Goal: Information Seeking & Learning: Learn about a topic

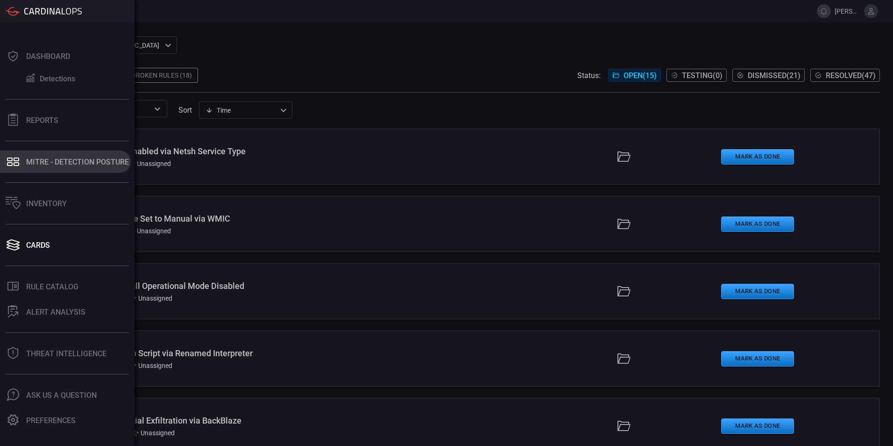
click at [63, 163] on div "MITRE - Detection Posture" at bounding box center [77, 161] width 103 height 9
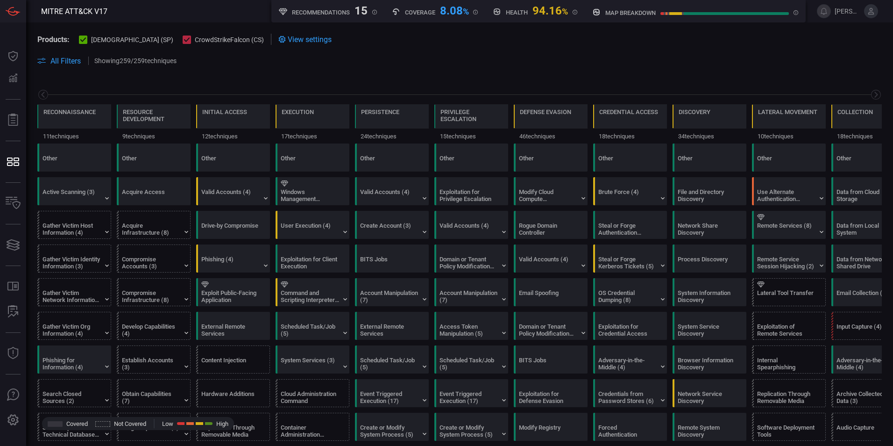
scroll to position [0, 122]
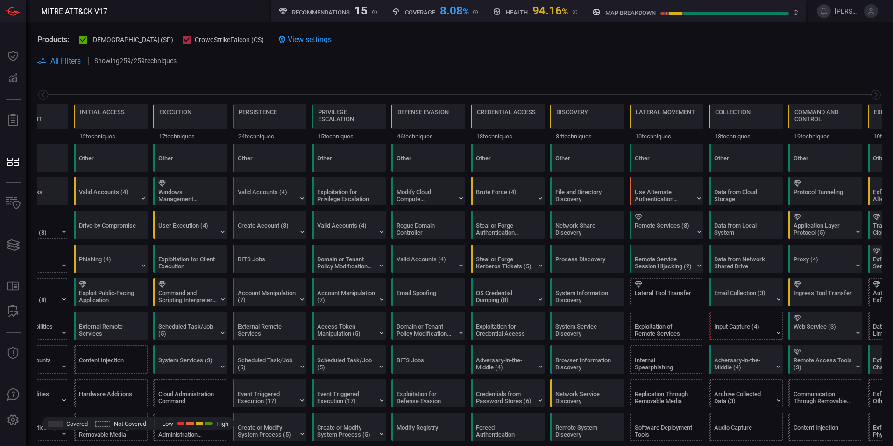
click at [283, 76] on span at bounding box center [459, 71] width 844 height 11
click at [279, 40] on icon at bounding box center [282, 39] width 7 height 7
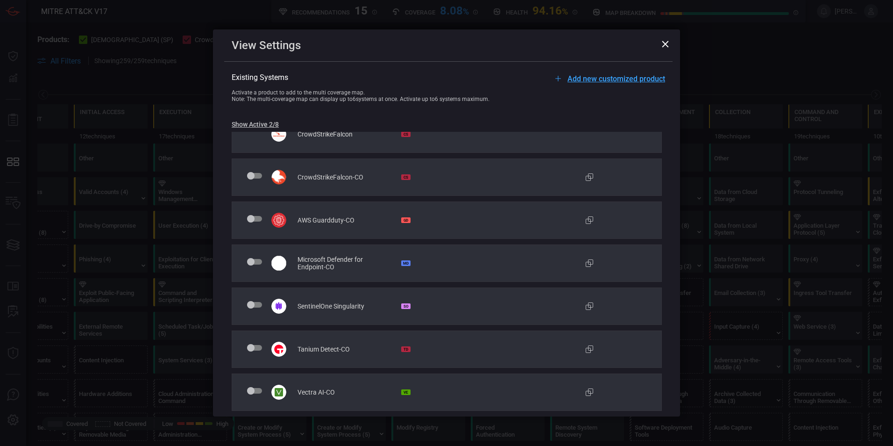
scroll to position [0, 0]
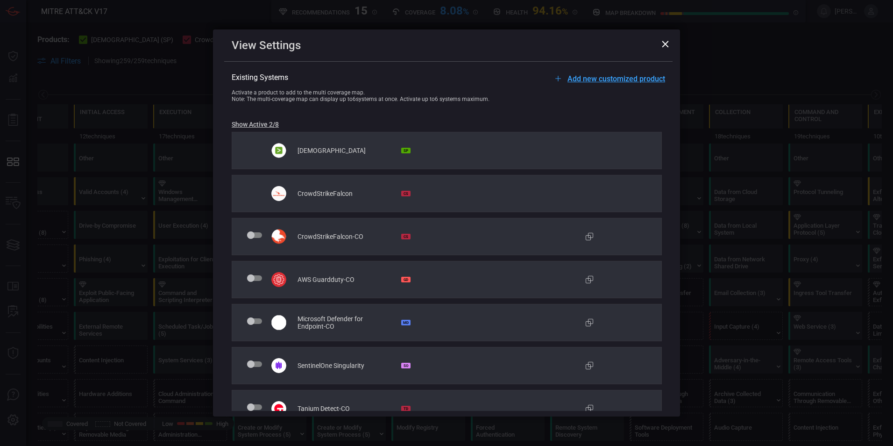
click at [666, 45] on icon at bounding box center [665, 44] width 7 height 7
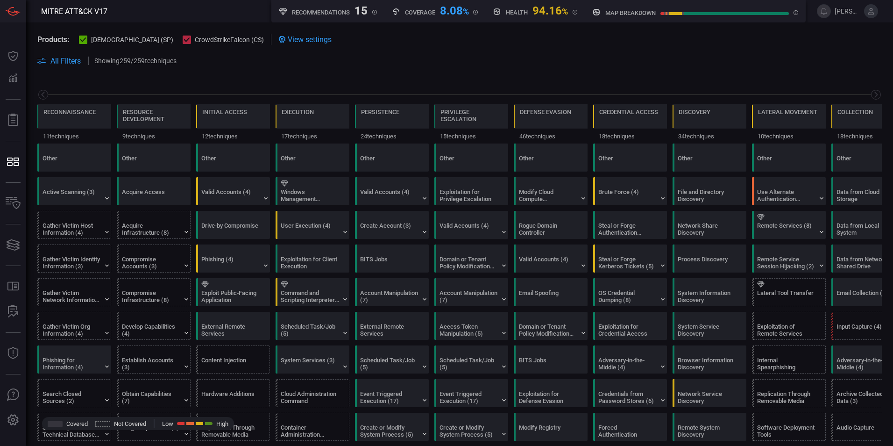
scroll to position [0, 122]
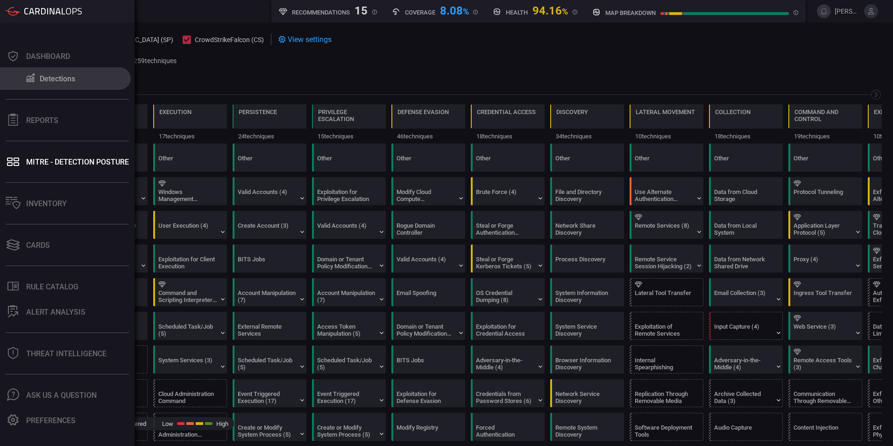
click at [50, 78] on div "Detections" at bounding box center [57, 78] width 35 height 9
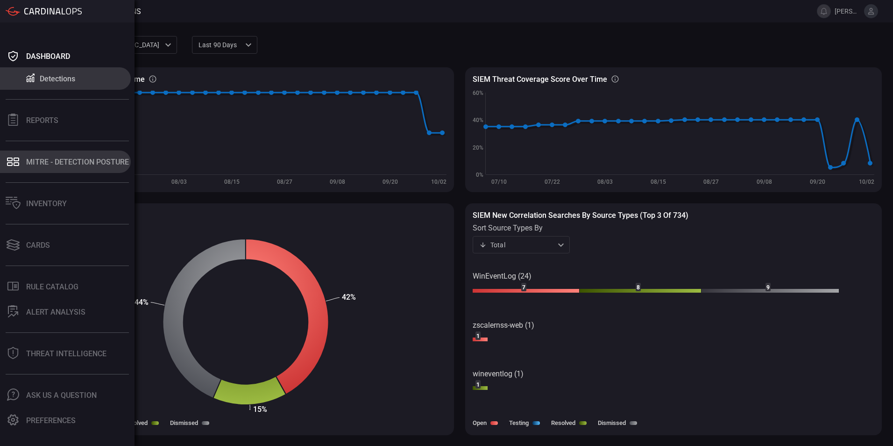
click at [74, 170] on button "MITRE - Detection Posture" at bounding box center [65, 161] width 131 height 22
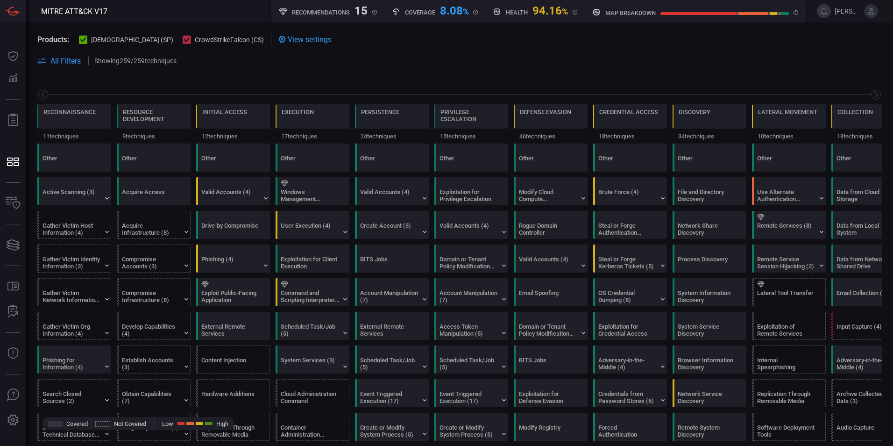
scroll to position [0, 122]
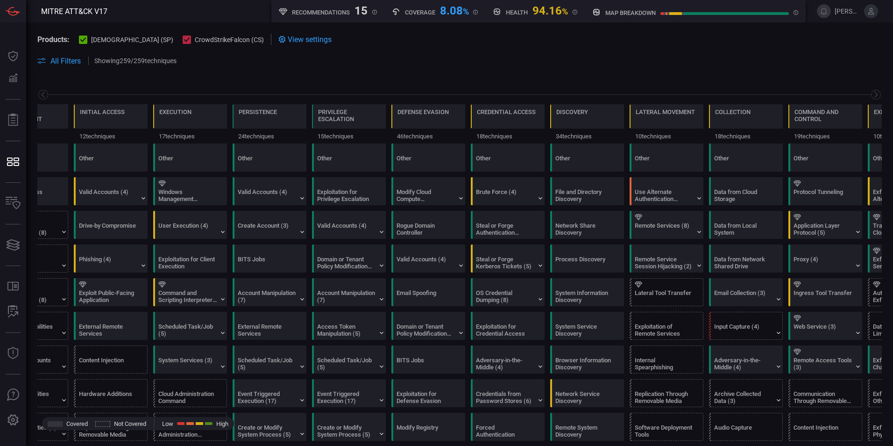
click at [57, 61] on span "All Filters" at bounding box center [65, 61] width 30 height 9
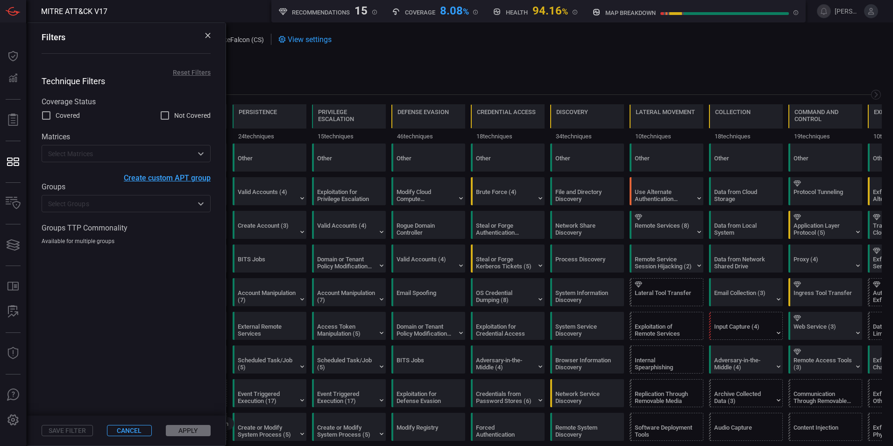
click at [44, 117] on input "Covered" at bounding box center [46, 115] width 11 height 11
checkbox input "true"
click at [164, 115] on input "Not Covered" at bounding box center [164, 115] width 11 height 11
checkbox input "true"
click at [194, 427] on button "Apply" at bounding box center [188, 430] width 45 height 11
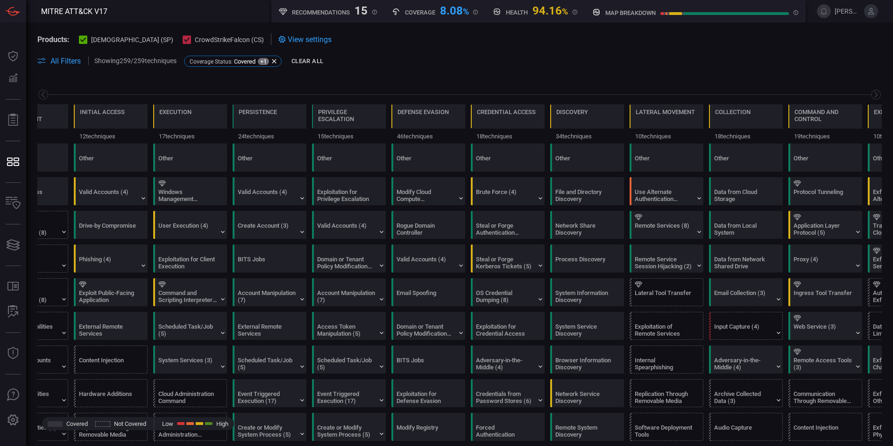
click at [308, 59] on button "Clear All" at bounding box center [307, 61] width 36 height 14
click at [444, 11] on div "8.08 %" at bounding box center [454, 9] width 29 height 11
click at [83, 42] on icon at bounding box center [83, 40] width 6 height 6
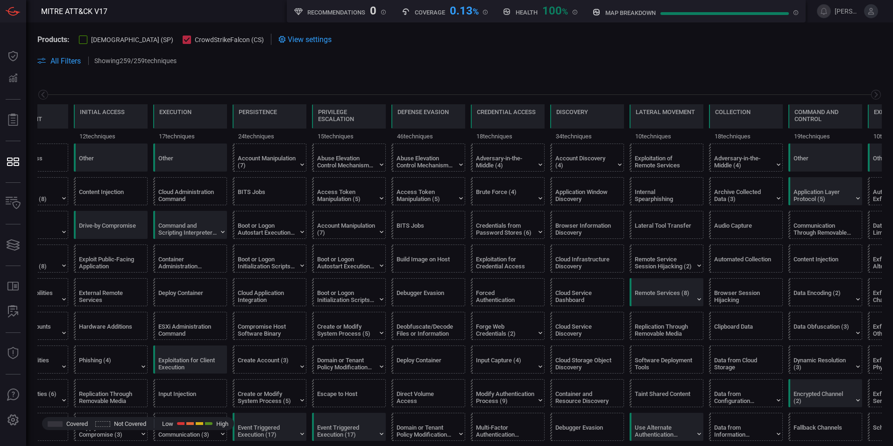
click at [83, 42] on div at bounding box center [83, 39] width 8 height 8
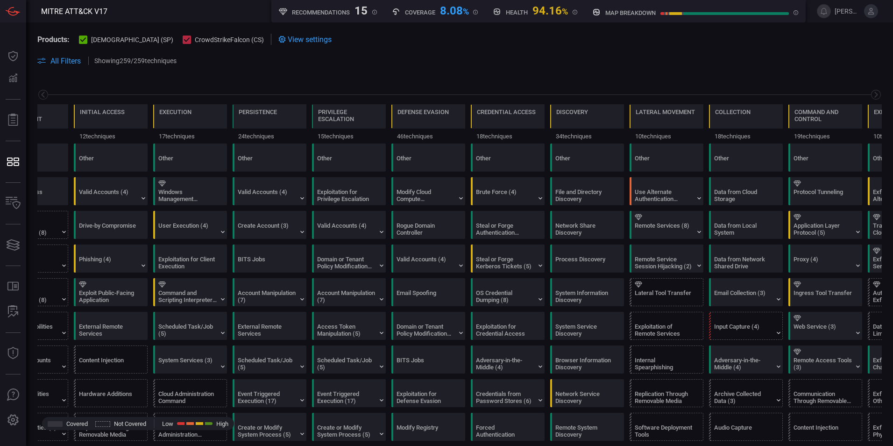
click at [183, 37] on div at bounding box center [187, 39] width 8 height 8
click at [183, 43] on div at bounding box center [187, 39] width 8 height 8
click at [608, 34] on section "Products: cardinalops (SP) CrowdStrikeFalcon (CS) View settings" at bounding box center [459, 39] width 844 height 11
click at [411, 11] on h5 "Coverage" at bounding box center [420, 12] width 30 height 7
click at [310, 14] on h5 "Recommendations" at bounding box center [321, 12] width 58 height 7
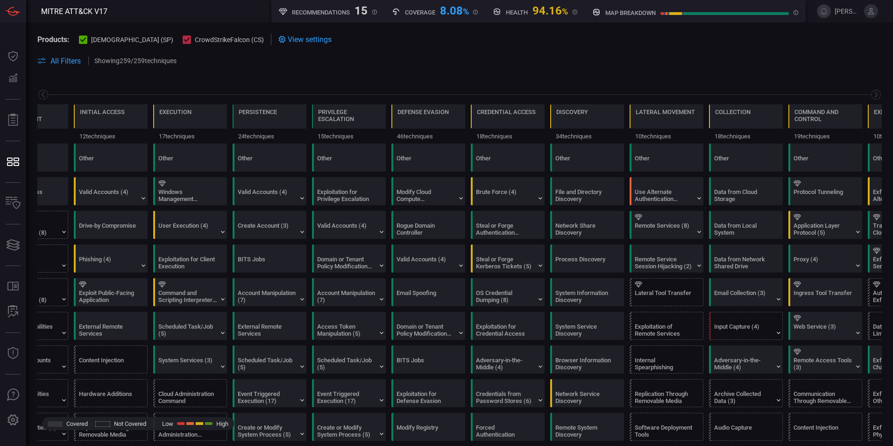
click at [356, 14] on div "15" at bounding box center [361, 9] width 13 height 11
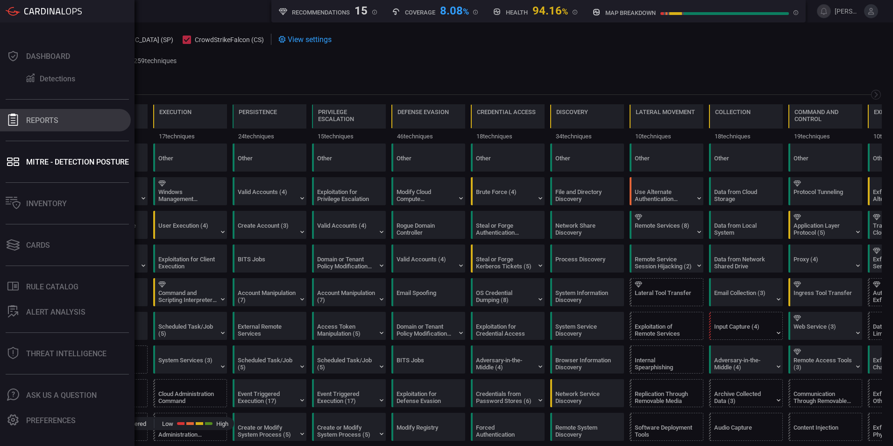
click at [38, 120] on div "Reports" at bounding box center [42, 120] width 32 height 9
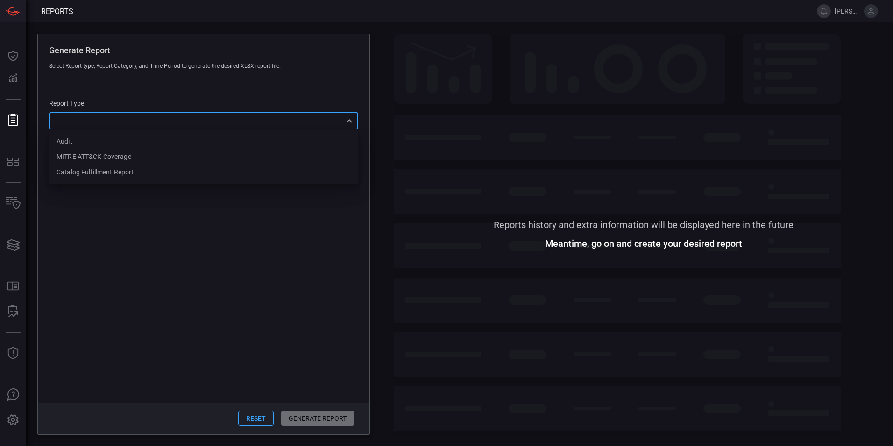
click at [348, 122] on div "​ Audit MITRE ATT&CK Coverage Catalog fulfillment report ​" at bounding box center [203, 120] width 309 height 17
click at [348, 122] on div at bounding box center [446, 223] width 893 height 446
click at [230, 26] on div "Generate Report Select Report type, Report Category, and Time Period to generat…" at bounding box center [459, 233] width 867 height 423
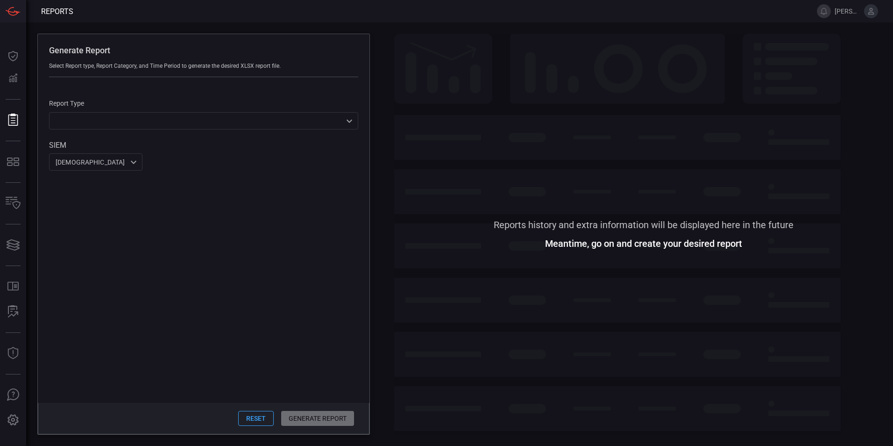
click at [637, 145] on span at bounding box center [643, 127] width 499 height 187
click at [430, 296] on span at bounding box center [643, 340] width 499 height 187
click at [201, 230] on span at bounding box center [204, 286] width 332 height 232
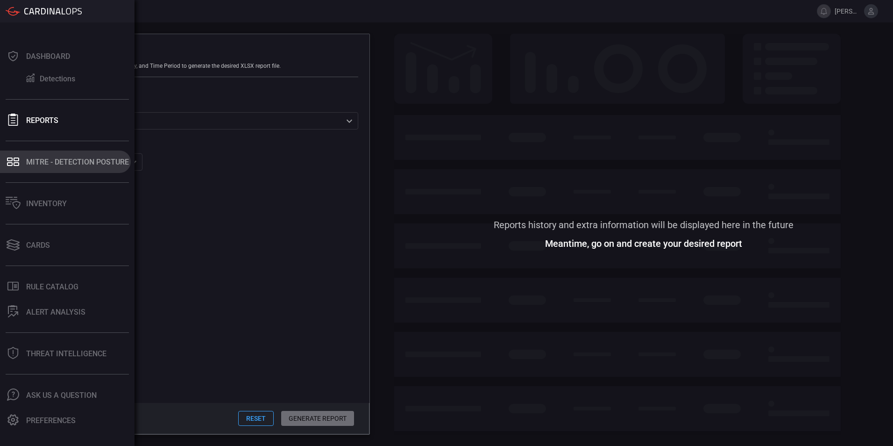
click at [43, 157] on div "MITRE - Detection Posture" at bounding box center [77, 161] width 103 height 9
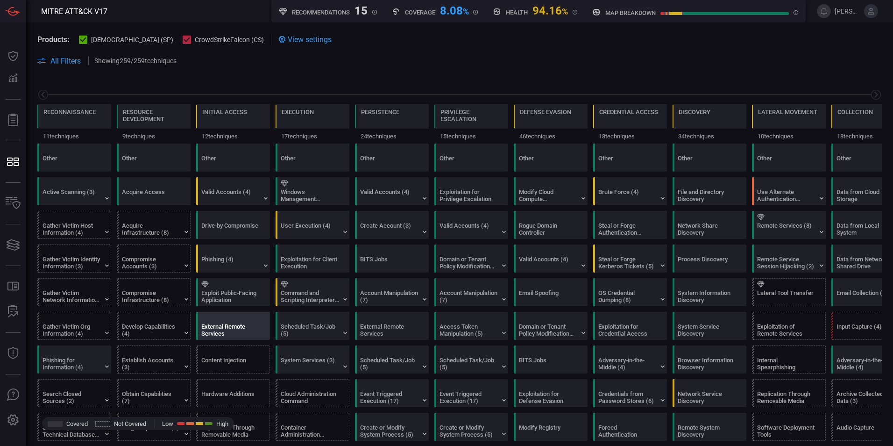
scroll to position [0, 122]
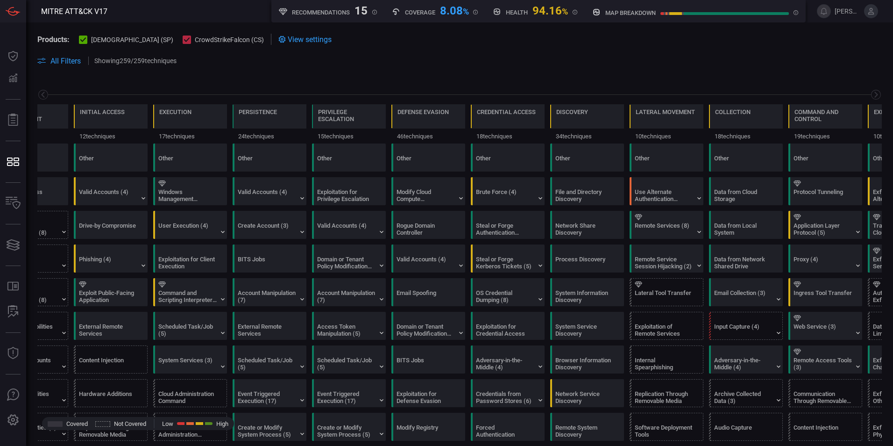
click at [184, 38] on icon at bounding box center [187, 39] width 6 height 5
click at [183, 38] on div at bounding box center [187, 39] width 8 height 8
click at [79, 39] on div at bounding box center [83, 39] width 8 height 8
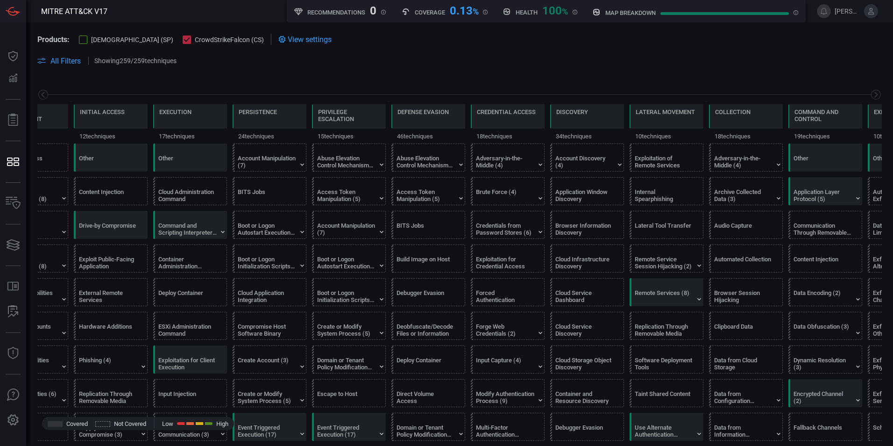
click at [79, 39] on div at bounding box center [83, 39] width 8 height 8
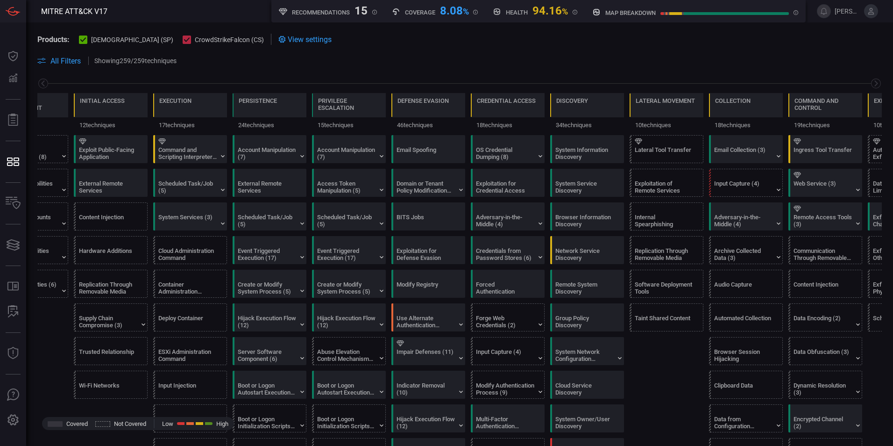
scroll to position [0, 0]
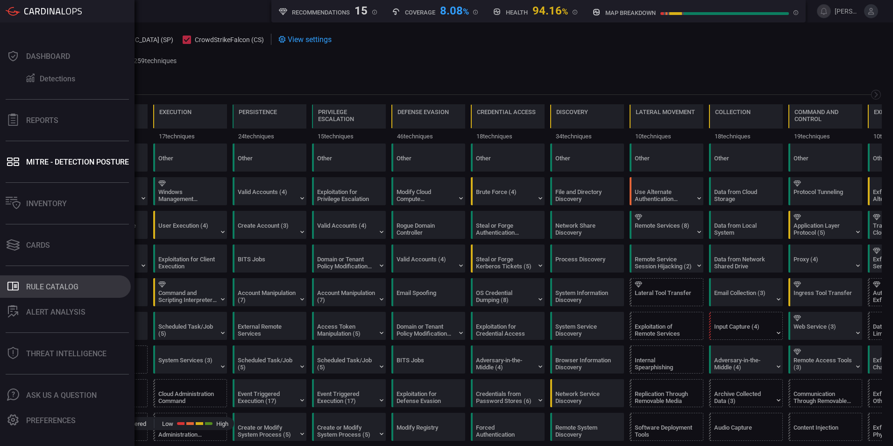
click at [66, 290] on div "Rule Catalog" at bounding box center [52, 286] width 52 height 9
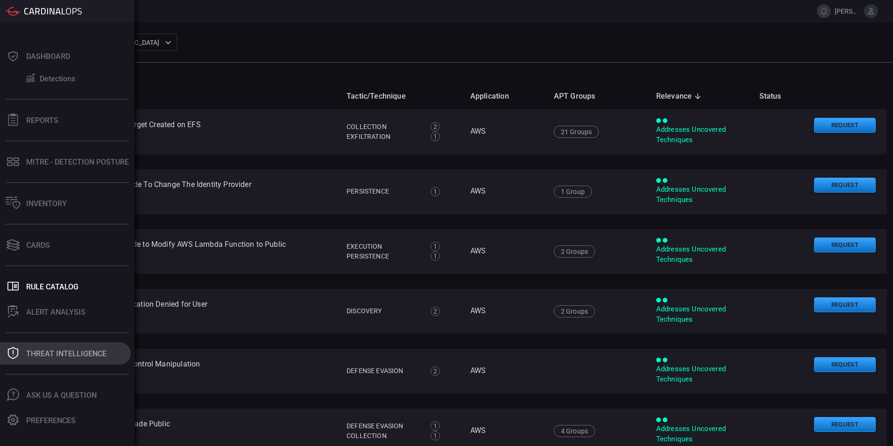
click at [51, 356] on div "Threat Intelligence" at bounding box center [66, 353] width 80 height 9
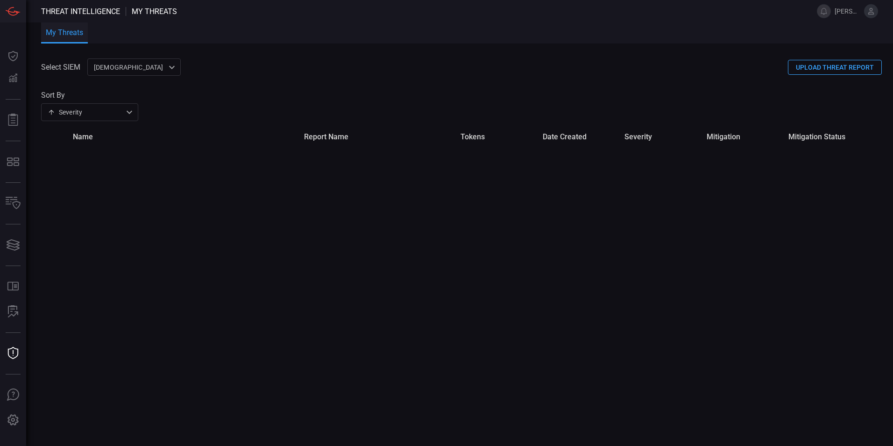
click at [237, 214] on div "Select SIEM cardinalops 8a85017a-fd64-46c8-87bb-16e3004a458b ​ UPLOAD THREAT RE…" at bounding box center [467, 251] width 852 height 387
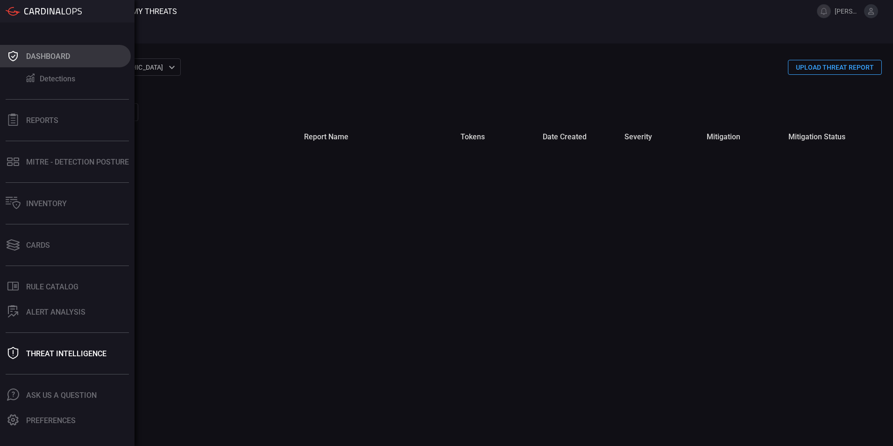
click at [19, 60] on icon at bounding box center [13, 56] width 15 height 13
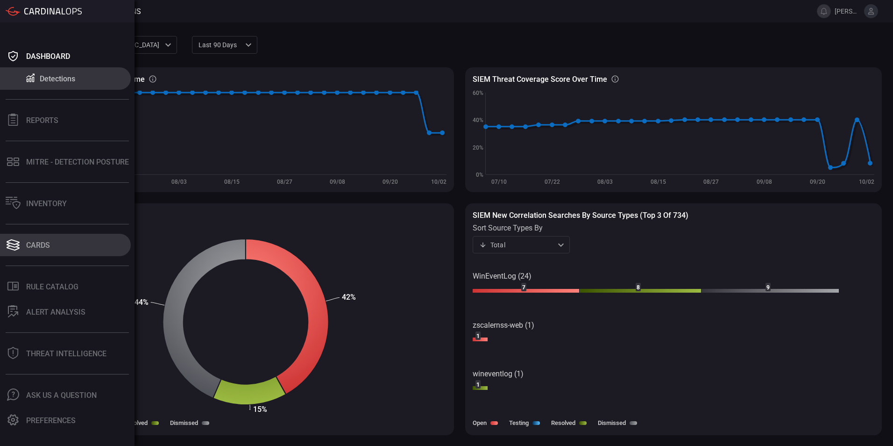
click at [67, 243] on button "Cards" at bounding box center [65, 245] width 131 height 22
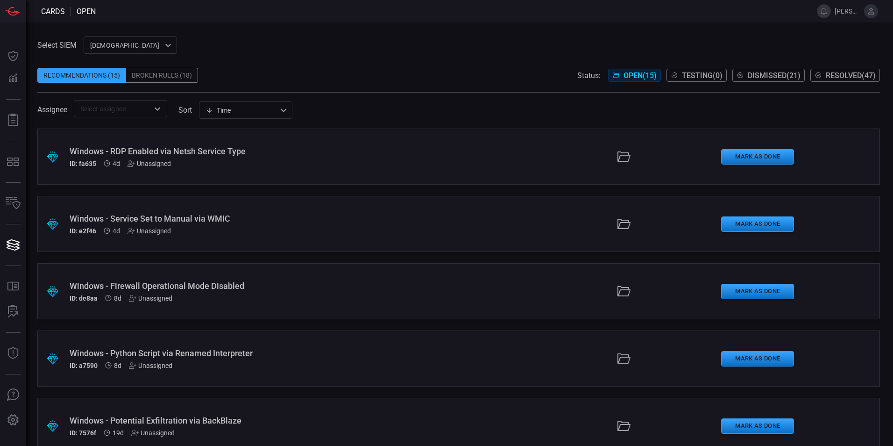
click at [187, 150] on div "Windows - RDP Enabled via Netsh Service Type" at bounding box center [217, 151] width 295 height 10
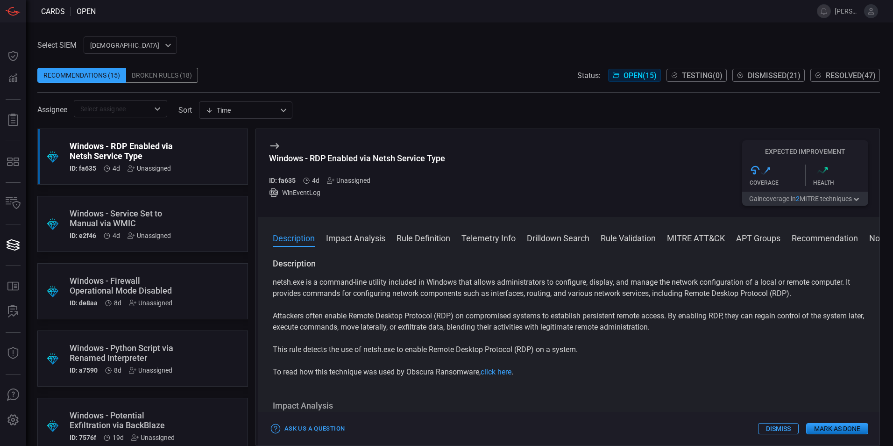
click at [85, 160] on div "Windows - RDP Enabled via Netsh Service Type" at bounding box center [125, 151] width 111 height 20
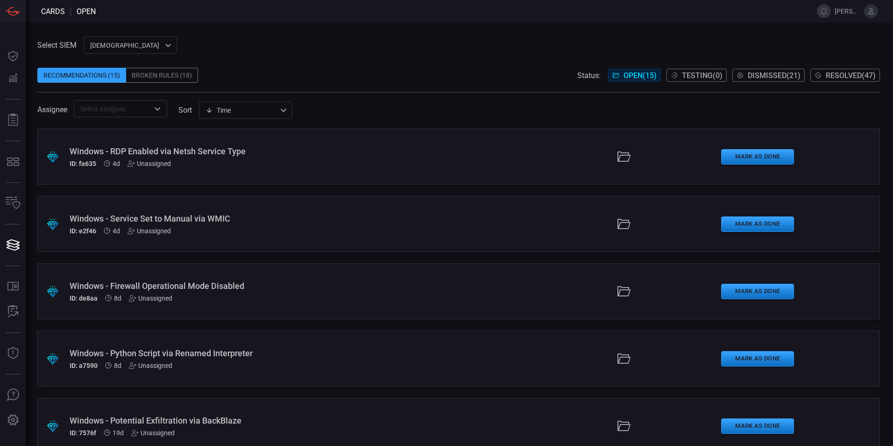
click at [143, 161] on div "Unassigned" at bounding box center [149, 163] width 43 height 7
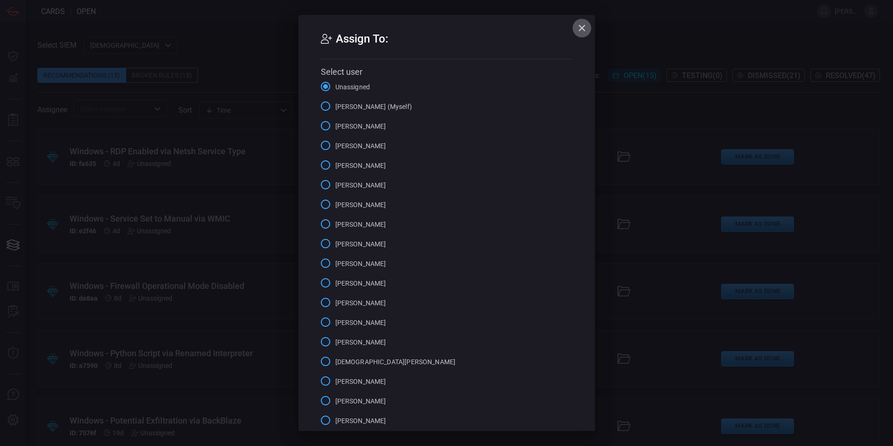
click at [578, 25] on icon "button" at bounding box center [581, 27] width 11 height 11
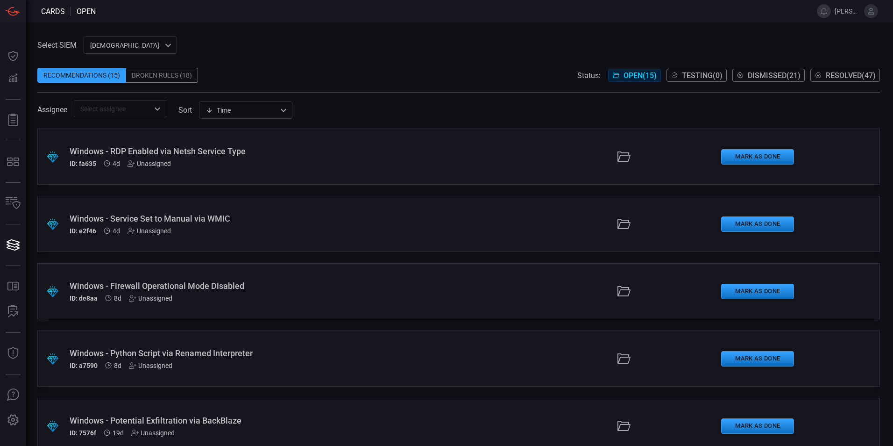
click at [85, 149] on div "Windows - RDP Enabled via Netsh Service Type" at bounding box center [217, 151] width 295 height 10
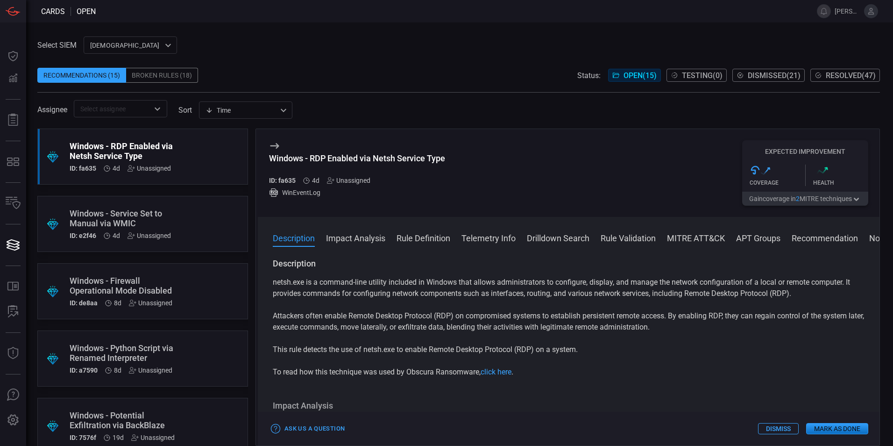
click at [357, 241] on button "Impact Analysis" at bounding box center [355, 237] width 59 height 11
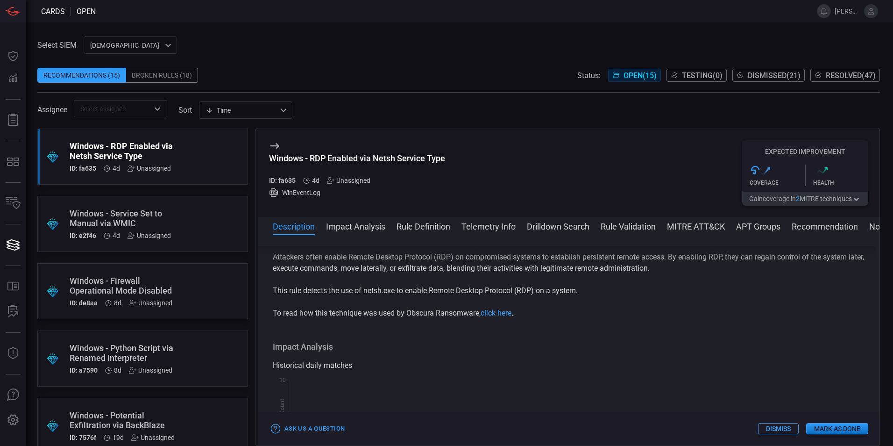
scroll to position [133, 0]
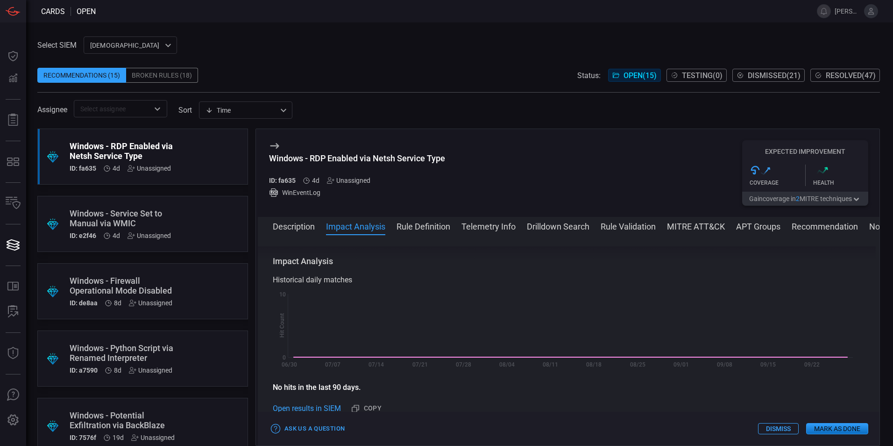
click at [417, 227] on button "Rule Definition" at bounding box center [424, 225] width 54 height 11
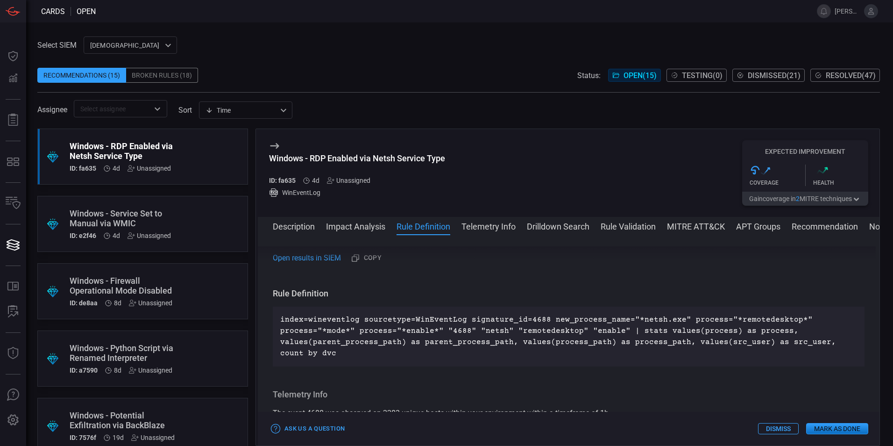
scroll to position [315, 0]
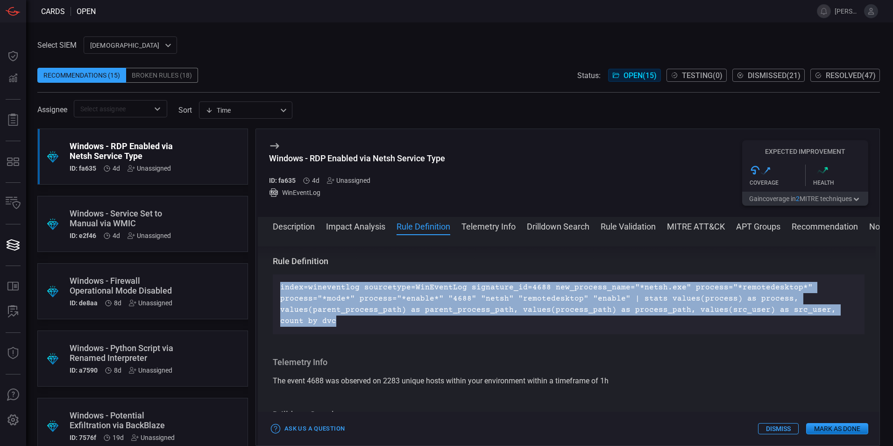
drag, startPoint x: 311, startPoint y: 321, endPoint x: 266, endPoint y: 287, distance: 56.0
click at [266, 287] on div "Description netsh.exe is a command-line utility included in Windows that allows…" at bounding box center [569, 338] width 622 height 184
copy p "index=wineventlog sourcetype=WinEventLog signature_id=4688 new_process_name="*n…"
click at [358, 224] on button "Impact Analysis" at bounding box center [355, 225] width 59 height 11
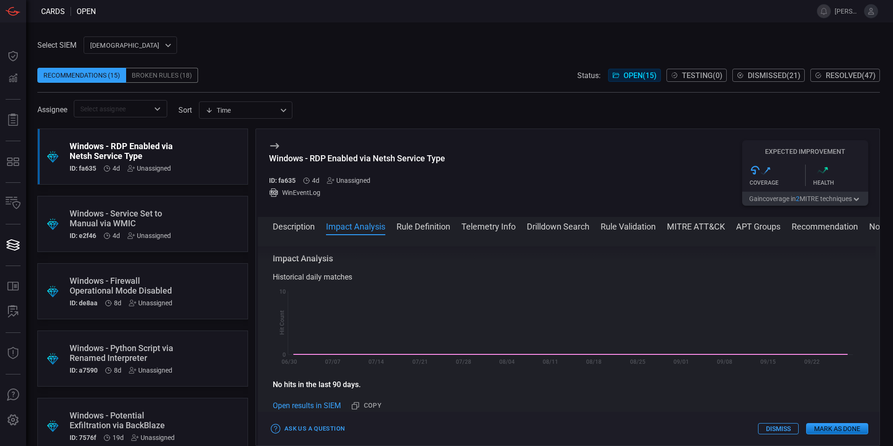
scroll to position [133, 0]
click at [177, 220] on div ".suggested_cards_icon{fill:url(#suggested_cards_icon);} Windows - Service Set t…" at bounding box center [142, 224] width 211 height 56
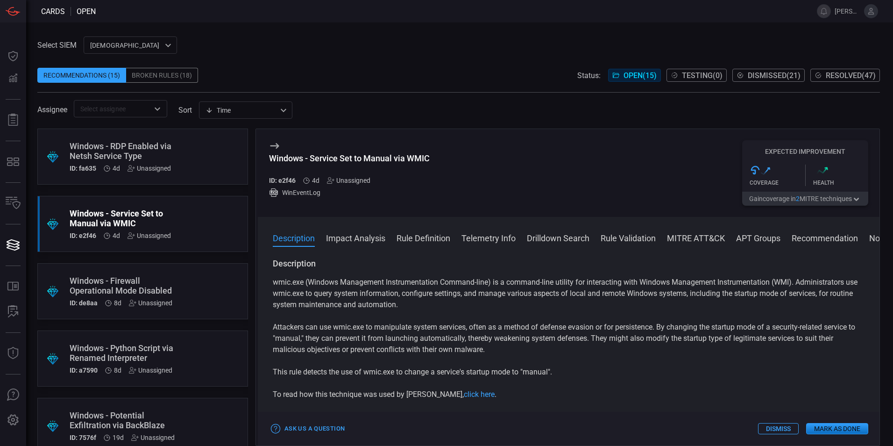
click at [443, 239] on button "Rule Definition" at bounding box center [424, 237] width 54 height 11
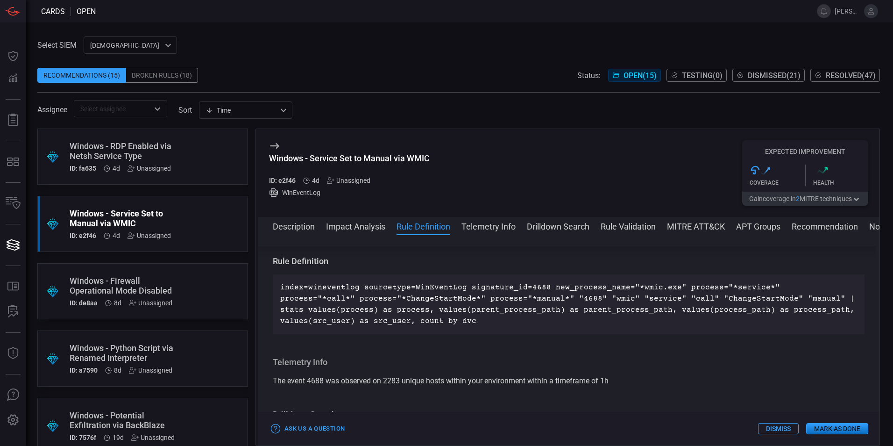
click at [363, 228] on button "Impact Analysis" at bounding box center [355, 225] width 59 height 11
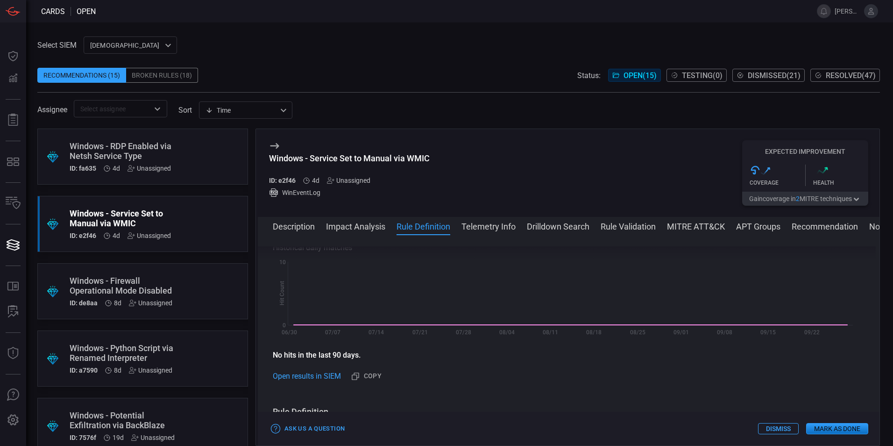
scroll to position [155, 0]
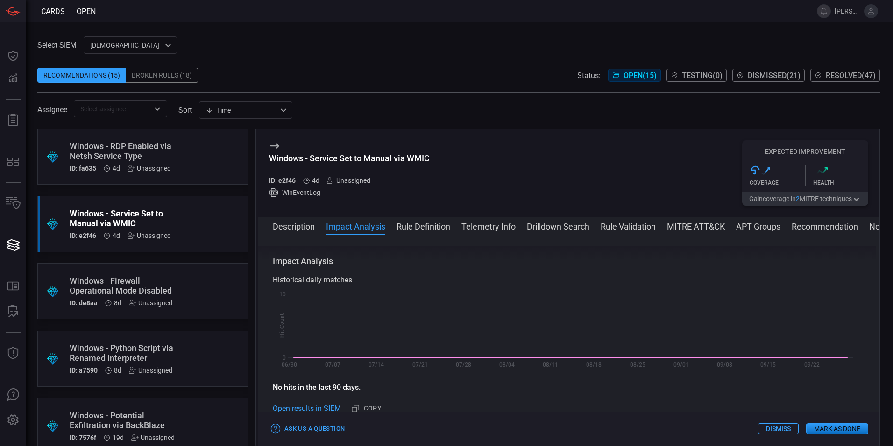
click at [482, 227] on button "Telemetry Info" at bounding box center [488, 225] width 54 height 11
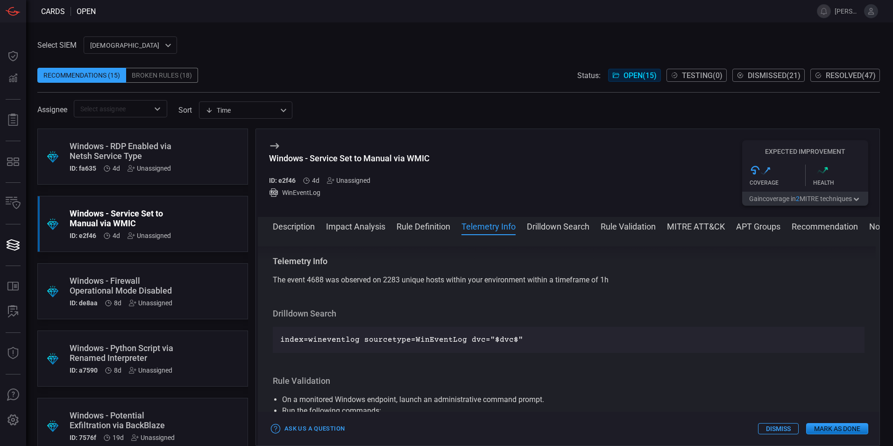
click at [537, 224] on button "Drilldown Search" at bounding box center [558, 225] width 63 height 11
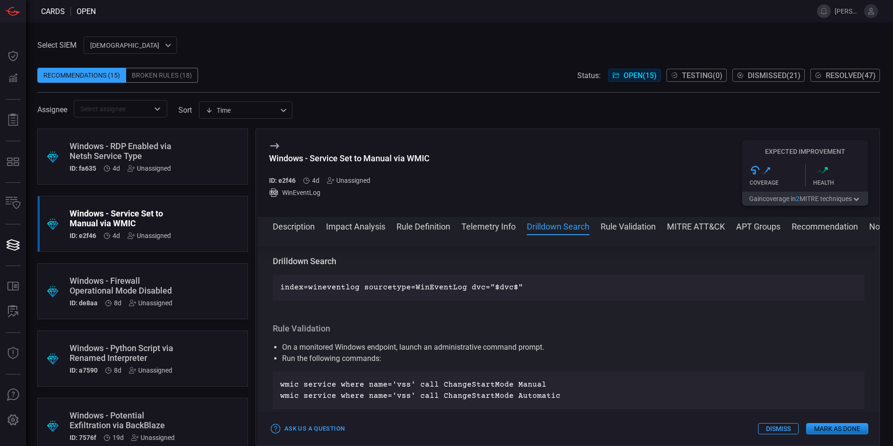
click at [605, 224] on button "Rule Validation" at bounding box center [628, 225] width 55 height 11
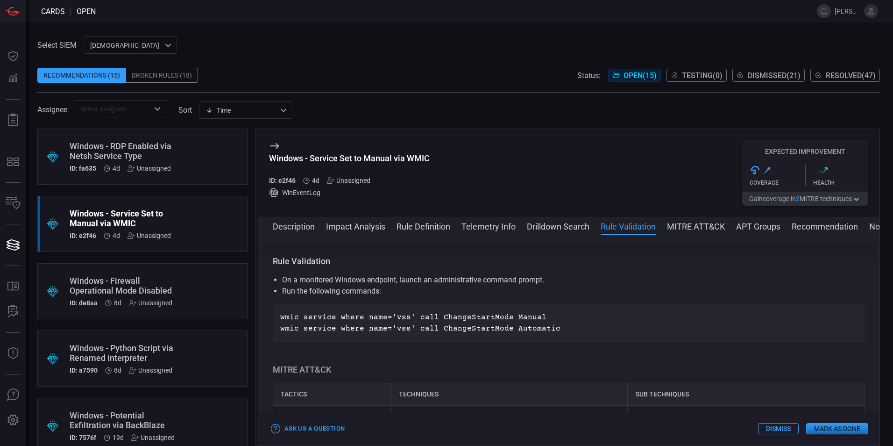
click at [377, 233] on span at bounding box center [569, 238] width 622 height 15
click at [371, 228] on button "Impact Analysis" at bounding box center [355, 225] width 59 height 11
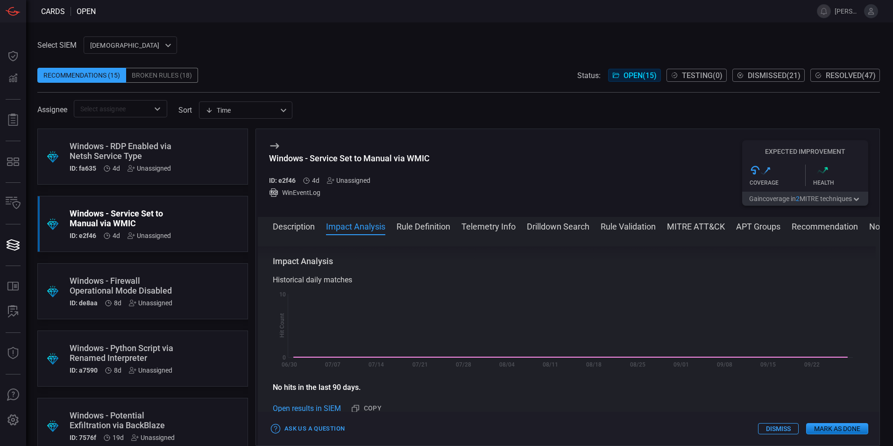
click at [305, 230] on button "Description" at bounding box center [294, 225] width 42 height 11
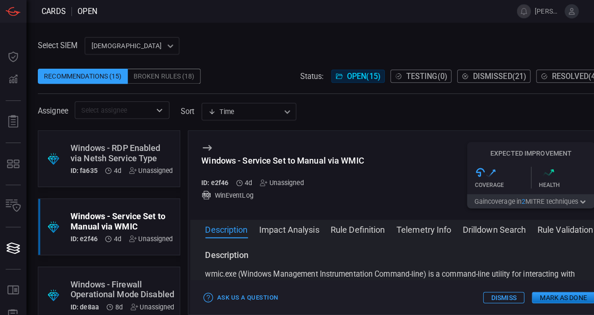
scroll to position [12, 0]
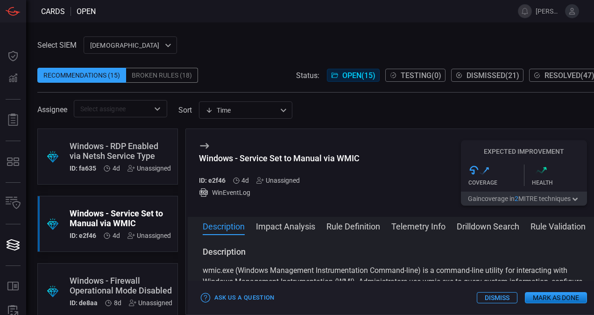
click at [203, 220] on button "Description" at bounding box center [224, 225] width 42 height 11
